Goal: Find specific page/section: Find specific page/section

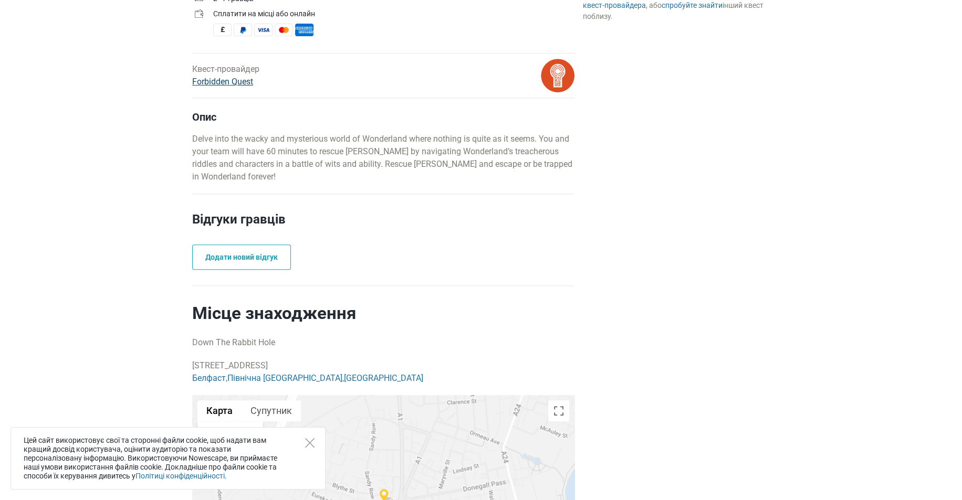
scroll to position [315, 0]
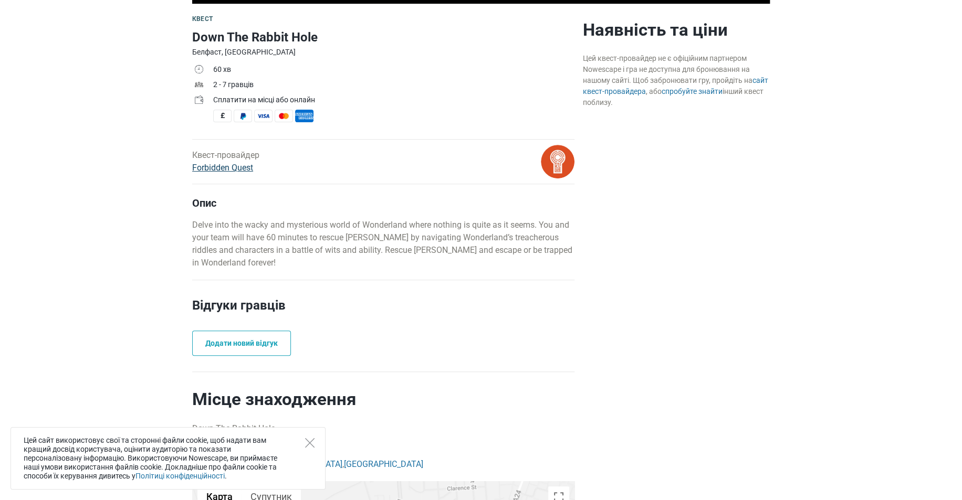
click at [224, 169] on link "Forbidden Quest" at bounding box center [222, 168] width 61 height 10
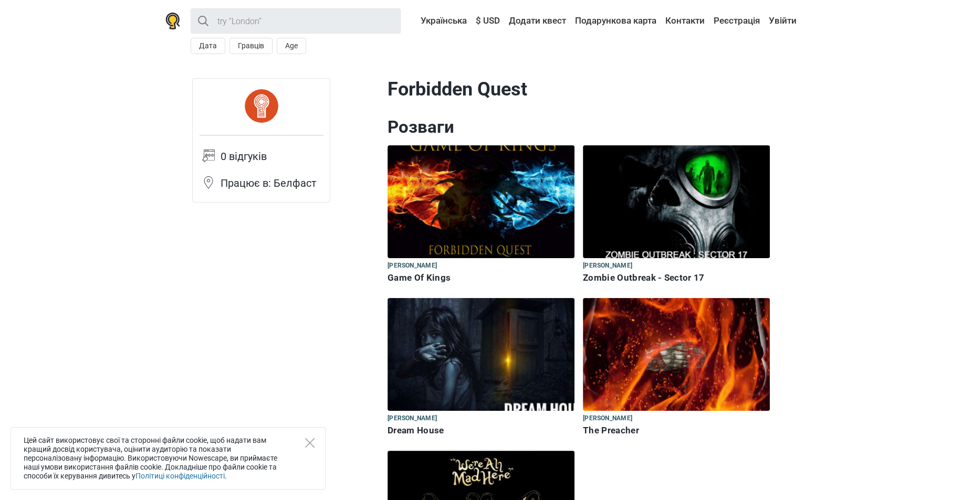
drag, startPoint x: 549, startPoint y: 86, endPoint x: 392, endPoint y: 91, distance: 157.6
click at [392, 91] on h1 "Forbidden Quest" at bounding box center [578, 89] width 382 height 23
